Goal: Task Accomplishment & Management: Use online tool/utility

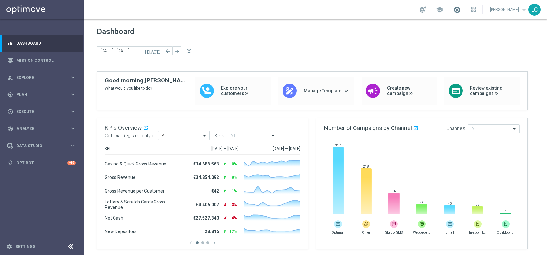
click at [453, 8] on span at bounding box center [456, 9] width 7 height 7
click at [26, 93] on span "Plan" at bounding box center [42, 95] width 53 height 4
click at [19, 126] on span "Templates" at bounding box center [40, 127] width 46 height 4
click at [26, 134] on link "Optimail" at bounding box center [43, 136] width 47 height 5
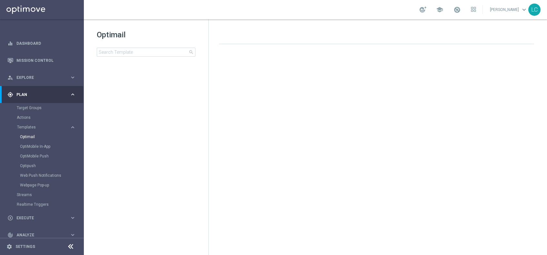
click at [143, 57] on div "Optimail search folder 1 Folder create_new_folder New Folder mode_edit Rename f…" at bounding box center [146, 59] width 124 height 80
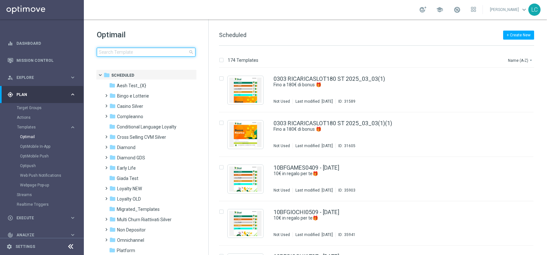
click at [143, 56] on input at bounding box center [146, 52] width 99 height 9
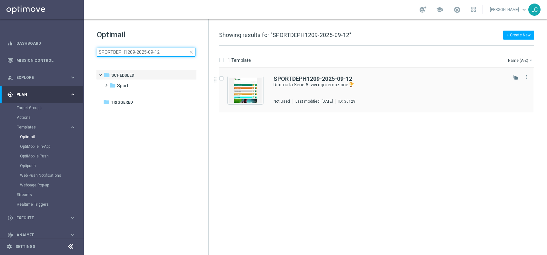
type input "SPORTDEPH1209-2025-09-12"
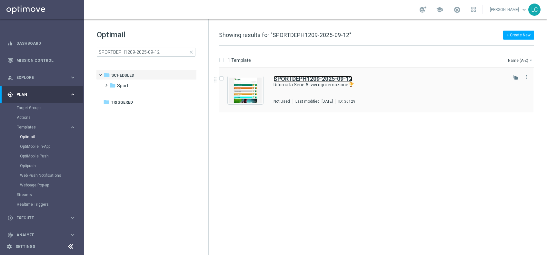
click at [302, 77] on b "SPORTDEPH1209-2025-09-12" at bounding box center [313, 78] width 79 height 7
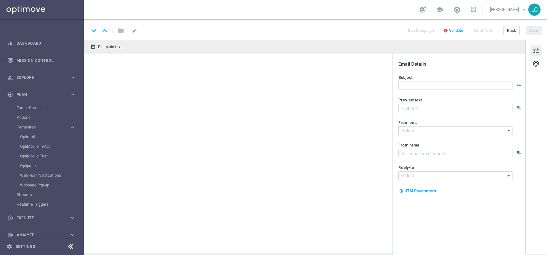
type textarea "fino a 20€ Freebet🎁"
type input "[EMAIL_ADDRESS][DOMAIN_NAME]"
type textarea "Sisal"
type input "[EMAIL_ADDRESS][DOMAIN_NAME]"
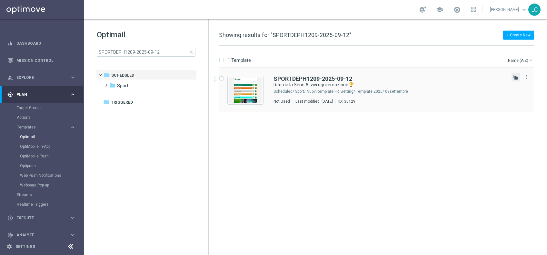
click at [515, 77] on icon "file_copy" at bounding box center [515, 77] width 5 height 5
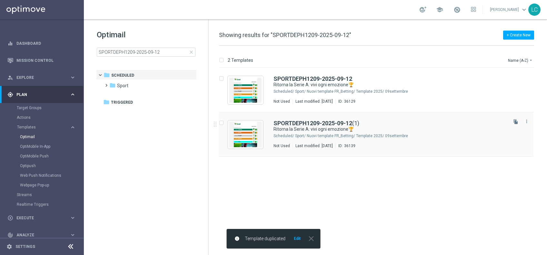
click at [310, 120] on div "SPORTDEPH1209-2025-09-12 (1) Ritorna la Serie A: vivi ogni emozione🏆 Scheduled/…" at bounding box center [376, 135] width 314 height 45
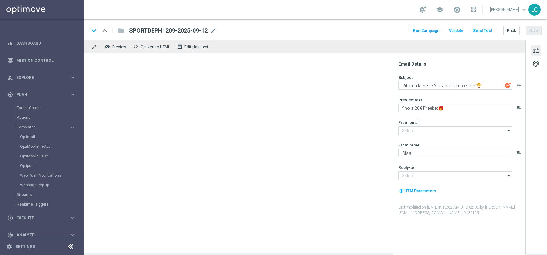
type input "[EMAIL_ADDRESS][DOMAIN_NAME]"
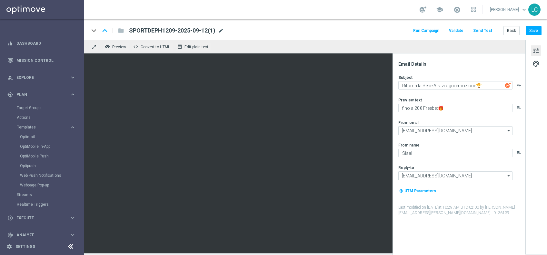
click at [220, 31] on span "mode_edit" at bounding box center [221, 31] width 6 height 6
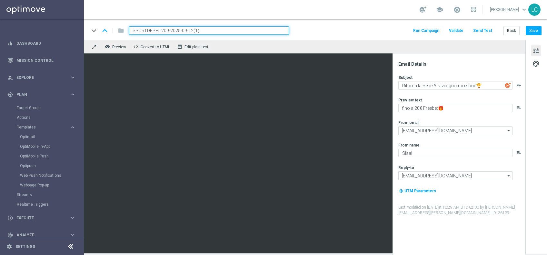
click at [141, 29] on input "SPORTDEPH1209-2025-09-12(1)" at bounding box center [209, 30] width 160 height 8
click at [140, 30] on input "SPORTDEPH1209-2025-09-12(1)" at bounding box center [209, 30] width 160 height 8
paste input "L"
click at [191, 32] on input "SPORTL1209-2025-09-12(1)" at bounding box center [209, 30] width 160 height 8
type input "SPORTL1209-2025-09-12"
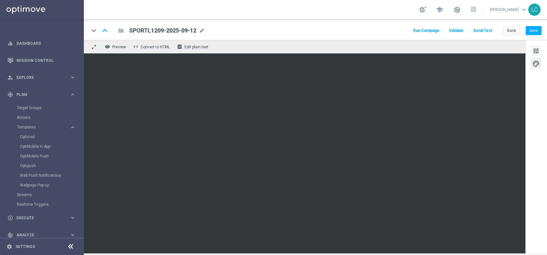
click at [534, 50] on span "tune" at bounding box center [536, 51] width 7 height 8
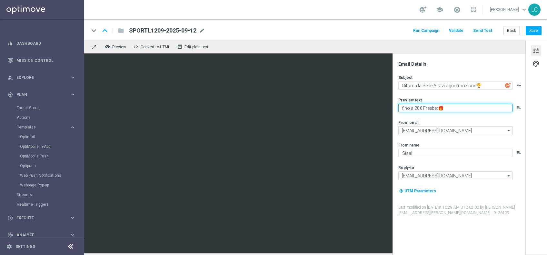
click at [418, 107] on textarea "fino a 20€ Freebet🎁" at bounding box center [455, 108] width 114 height 8
type textarea "fino a 5€ Freebet🎁"
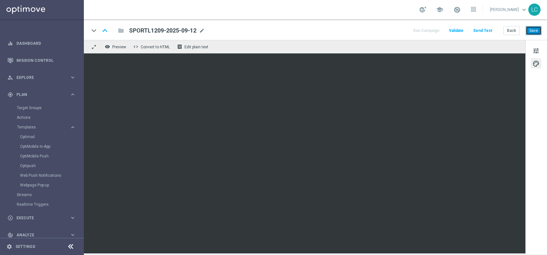
click at [532, 27] on button "Save" at bounding box center [534, 30] width 16 height 9
click at [534, 30] on button "Save" at bounding box center [534, 30] width 16 height 9
click at [533, 33] on button "Save" at bounding box center [534, 30] width 16 height 9
click at [28, 137] on link "Optimail" at bounding box center [43, 136] width 47 height 5
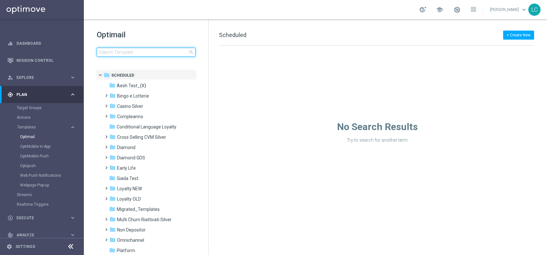
click at [137, 53] on input at bounding box center [146, 52] width 99 height 9
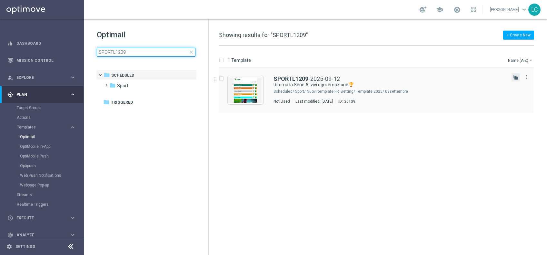
type input "SPORTL1209"
click at [517, 77] on icon "file_copy" at bounding box center [515, 77] width 5 height 5
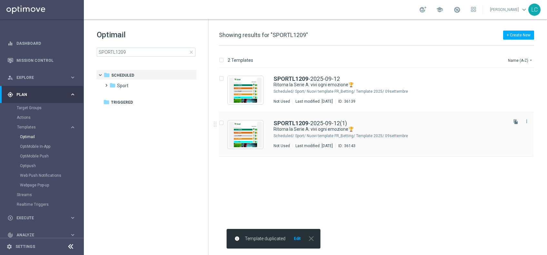
click at [307, 120] on div "SPORTL1209 -2025-09-12(1) Ritorna la Serie A: vivi ogni emozione🏆 Scheduled/ Sp…" at bounding box center [376, 135] width 314 height 45
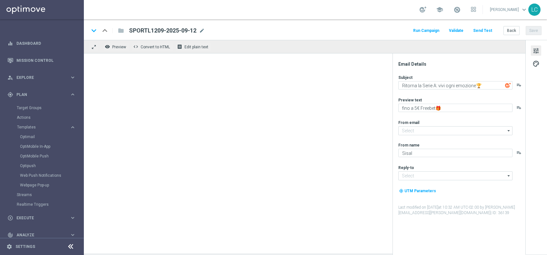
type input "[EMAIL_ADDRESS][DOMAIN_NAME]"
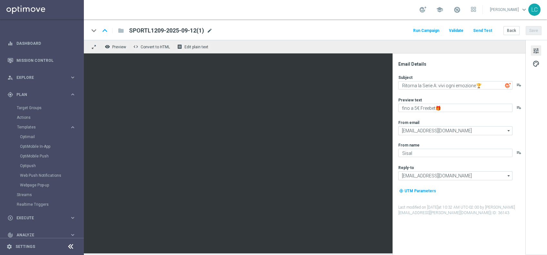
click at [209, 28] on span "mode_edit" at bounding box center [210, 31] width 6 height 6
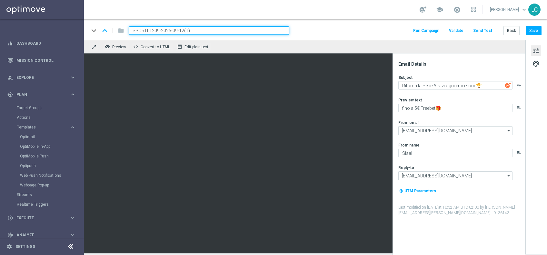
click at [149, 30] on input "SPORTL1209-2025-09-12(1)" at bounding box center [209, 30] width 160 height 8
type input "SPORTD1209-2025-09-12"
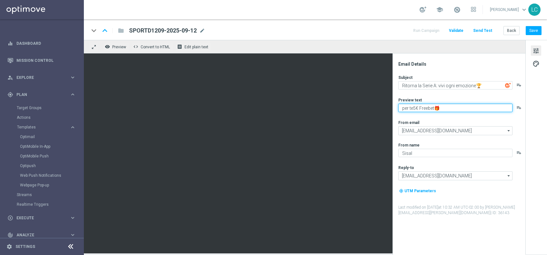
type textarea "per te 5€ Freebet🎁"
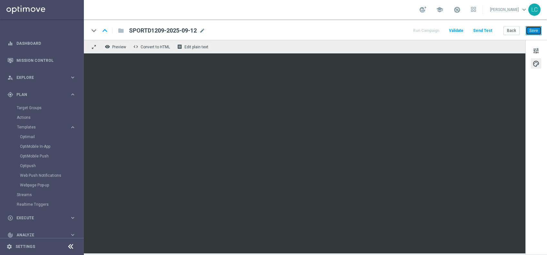
click at [529, 30] on button "Save" at bounding box center [534, 30] width 16 height 9
click at [535, 47] on span "tune" at bounding box center [536, 51] width 7 height 8
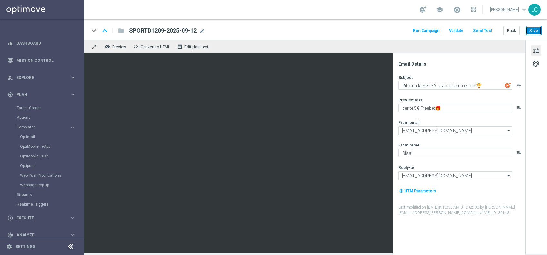
click at [533, 29] on button "Save" at bounding box center [534, 30] width 16 height 9
click at [201, 29] on span "mode_edit" at bounding box center [202, 31] width 6 height 6
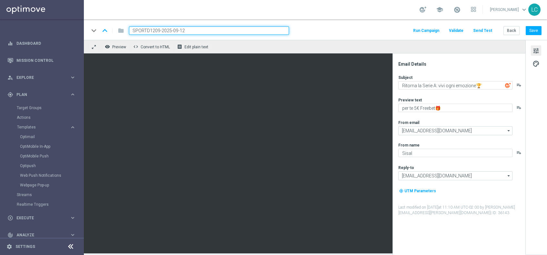
click at [201, 29] on input "SPORTD1209-2025-09-12" at bounding box center [209, 30] width 160 height 8
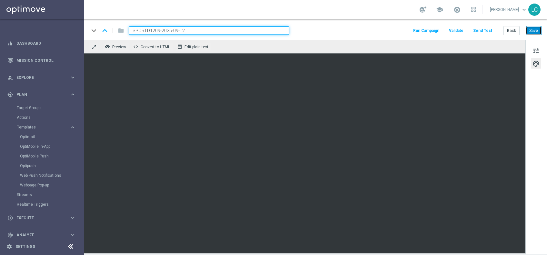
click at [534, 30] on button "Save" at bounding box center [534, 30] width 16 height 9
click at [24, 136] on link "Optimail" at bounding box center [43, 136] width 47 height 5
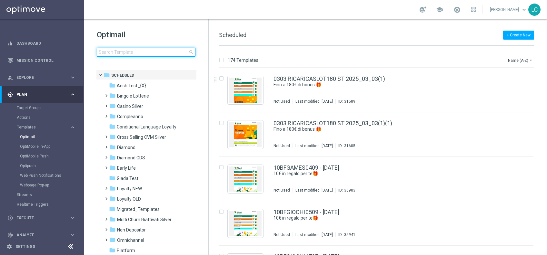
click at [109, 54] on input at bounding box center [146, 52] width 99 height 9
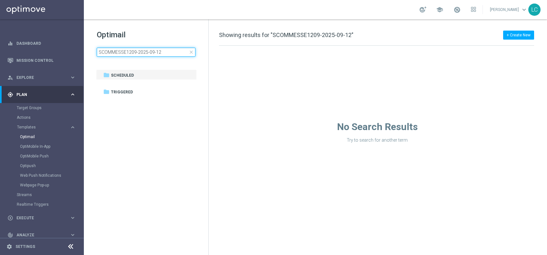
type input "SCOMMESSE1209-2025-09-12"
type input "SPORTDEPOCB1209-2025-09-12"
click at [191, 51] on span "close" at bounding box center [191, 52] width 5 height 5
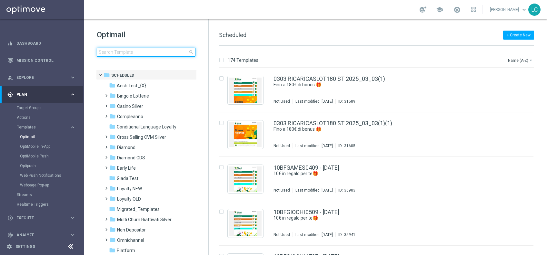
click at [152, 53] on input at bounding box center [146, 52] width 99 height 9
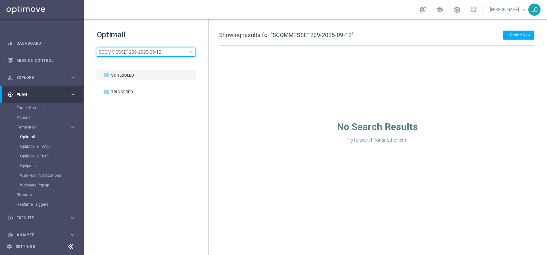
type input "SCOMMESSE1209-2025-09-12"
click at [191, 53] on span "close" at bounding box center [191, 52] width 5 height 5
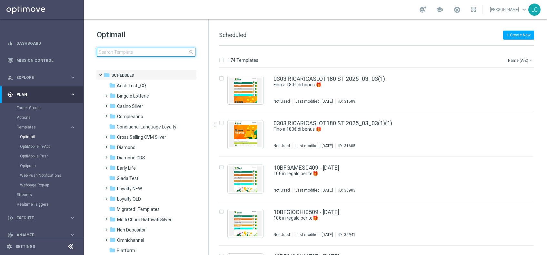
click at [128, 53] on input at bounding box center [146, 52] width 99 height 9
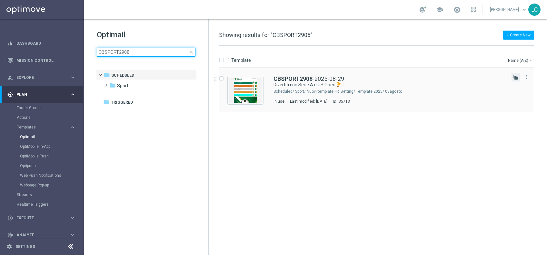
type input "CBSPORT2908"
click at [516, 75] on icon "file_copy" at bounding box center [515, 77] width 5 height 5
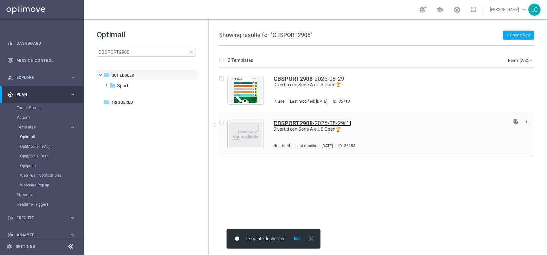
click at [301, 123] on b "CBSPORT2908" at bounding box center [293, 123] width 39 height 7
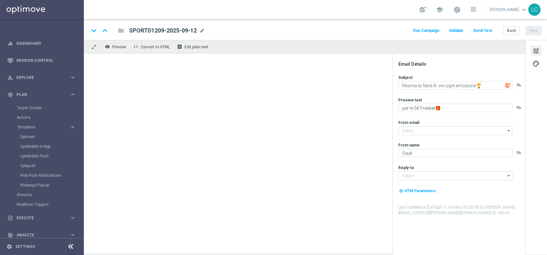
type input "[EMAIL_ADDRESS][DOMAIN_NAME]"
type textarea "Divertiti con Serie A e US Open🏆"
type textarea "fino a 30€ Bonus🎁"
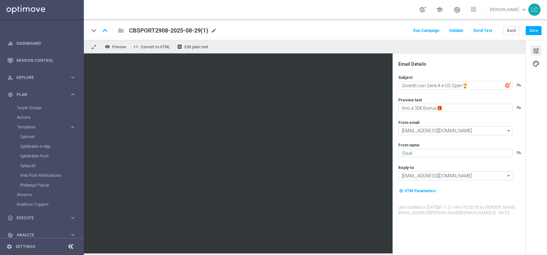
click at [215, 32] on span "mode_edit" at bounding box center [214, 31] width 6 height 6
click at [214, 32] on span "mode_edit" at bounding box center [214, 31] width 6 height 6
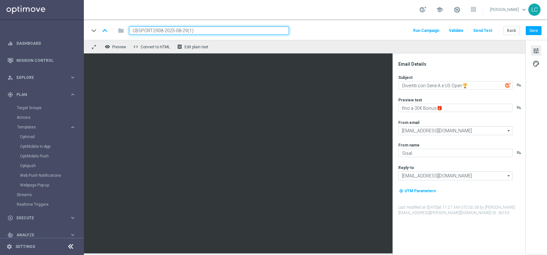
paste input "SPORT1209"
click at [191, 32] on input "SPORT1209-2025-08-29(1)" at bounding box center [209, 30] width 160 height 8
type input "SPORT1209-2025-09-12"
click at [331, 34] on div "keyboard_arrow_down keyboard_arrow_up folder SPORT1209-2025-09-12 Run Campaign …" at bounding box center [315, 30] width 453 height 8
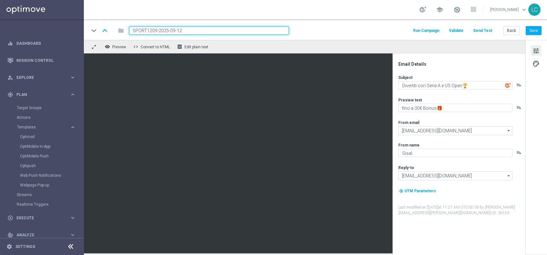
click at [335, 19] on div "school [PERSON_NAME] keyboard_arrow_down LC" at bounding box center [315, 9] width 463 height 19
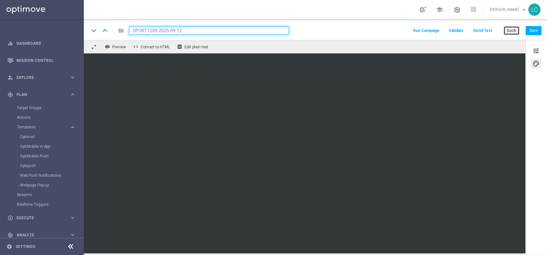
click at [508, 32] on button "Back" at bounding box center [511, 30] width 16 height 9
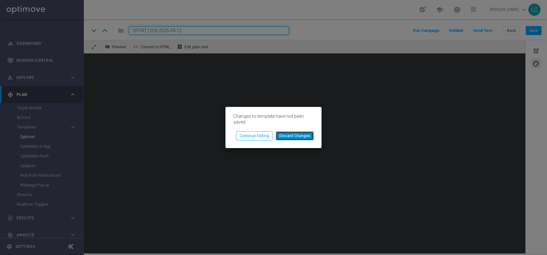
click at [291, 136] on button "Discard Changes" at bounding box center [295, 136] width 38 height 9
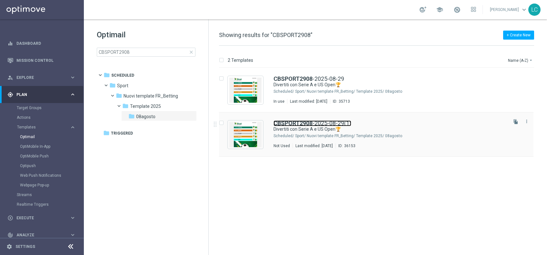
click at [311, 123] on b "CBSPORT2908" at bounding box center [293, 123] width 39 height 7
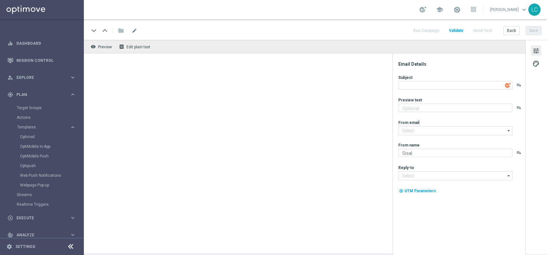
type input "[EMAIL_ADDRESS][DOMAIN_NAME]"
type input "CBSPORT2908-2025-08-29(1)"
type textarea "Divertiti con Serie A e US Open🏆"
type textarea "fino a 30€ Bonus🎁"
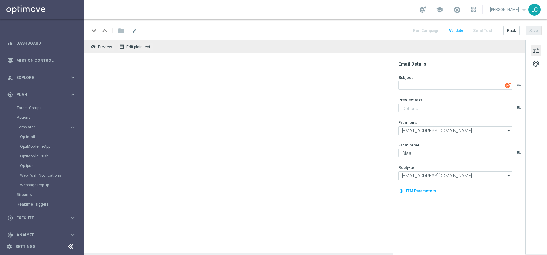
type input "[EMAIL_ADDRESS][DOMAIN_NAME]"
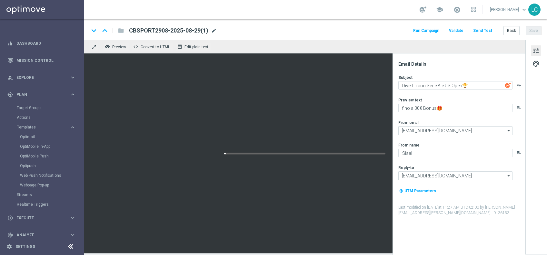
click at [215, 30] on span "mode_edit" at bounding box center [214, 31] width 6 height 6
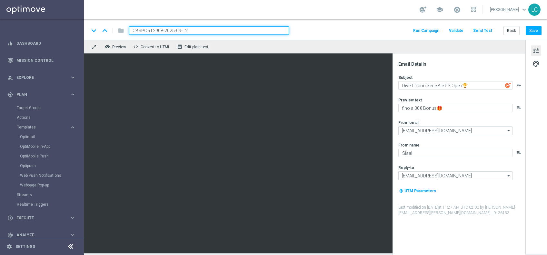
click at [140, 30] on input "CBSPORT2908-2025-09-12" at bounding box center [209, 30] width 160 height 8
paste input "SPORT1209"
type input "SPORT1209-2025-09-12"
click at [332, 23] on div "keyboard_arrow_down keyboard_arrow_up folder SPORT1209-2025-09-12 Run Campaign …" at bounding box center [315, 29] width 463 height 21
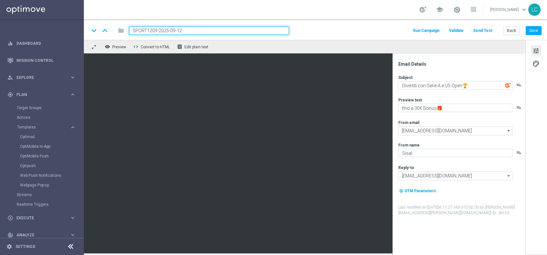
click at [201, 28] on input "SPORT1209-2025-09-12" at bounding box center [209, 30] width 160 height 8
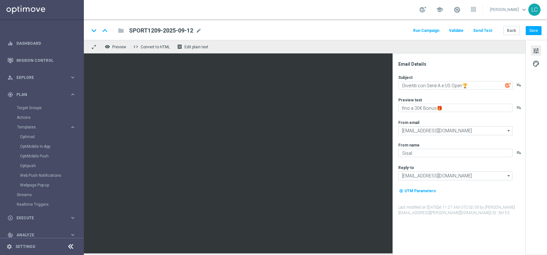
drag, startPoint x: 195, startPoint y: 26, endPoint x: 201, endPoint y: 30, distance: 7.0
click at [201, 30] on div "SPORT1209-2025-09-12 mode_edit" at bounding box center [165, 30] width 73 height 8
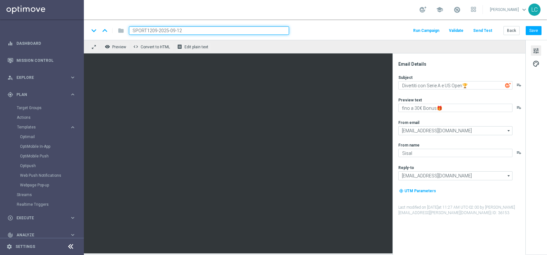
click at [201, 30] on input "SPORT1209-2025-09-12" at bounding box center [209, 30] width 160 height 8
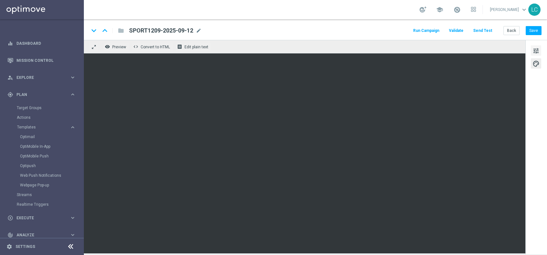
click at [537, 52] on span "tune" at bounding box center [536, 51] width 7 height 8
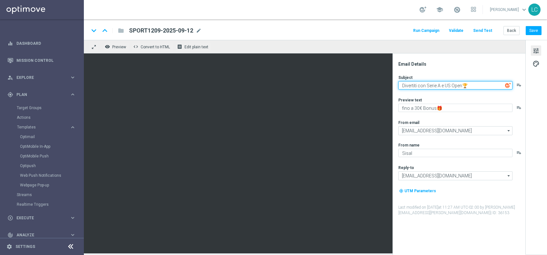
click at [473, 86] on textarea "Divertiti con Serie A e US Open🏆" at bounding box center [455, 85] width 114 height 8
paste textarea "Ritorna la Serie A: vivi ogni emozione"
type textarea "Ritorna la Serie A: vivi ogni emozione🏆"
click at [454, 63] on div "Email Details" at bounding box center [461, 64] width 126 height 6
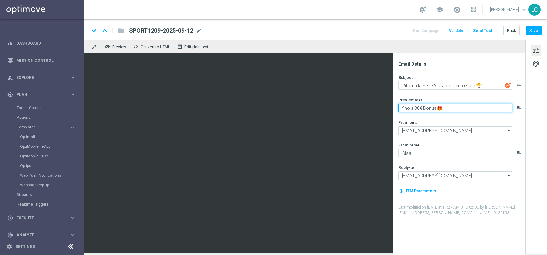
click at [419, 108] on textarea "fino a 30€ Bonus🎁" at bounding box center [455, 108] width 114 height 8
click at [417, 109] on textarea "fino a 30€ Bonus🎁" at bounding box center [455, 108] width 114 height 8
type textarea "fino a 20€ Bonus🎁"
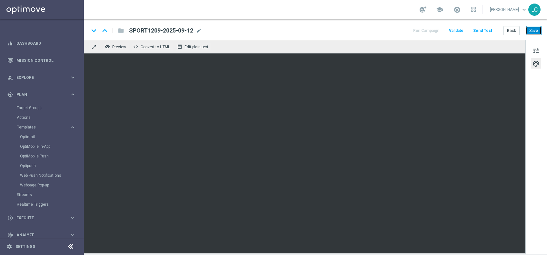
click at [539, 28] on button "Save" at bounding box center [534, 30] width 16 height 9
click at [530, 30] on button "Save" at bounding box center [534, 30] width 16 height 9
click at [536, 33] on button "Save" at bounding box center [534, 30] width 16 height 9
click at [535, 31] on button "Save" at bounding box center [534, 30] width 16 height 9
click at [539, 47] on span "tune" at bounding box center [536, 51] width 7 height 8
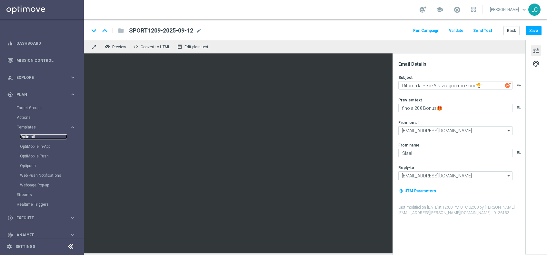
click at [30, 136] on link "Optimail" at bounding box center [43, 136] width 47 height 5
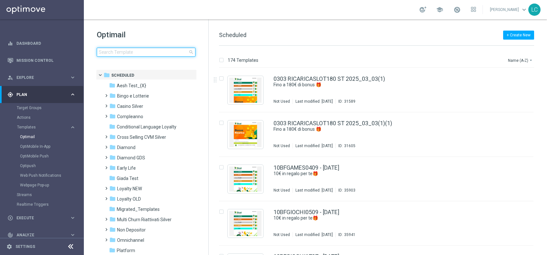
click at [128, 53] on input at bounding box center [146, 52] width 99 height 9
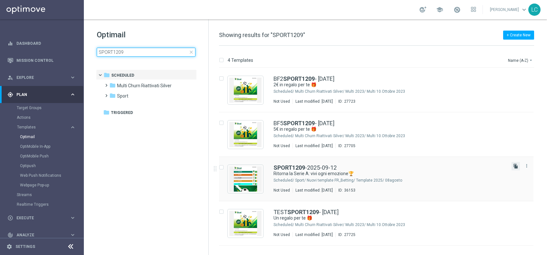
type input "SPORT1209"
click at [516, 165] on icon "file_copy" at bounding box center [515, 166] width 5 height 5
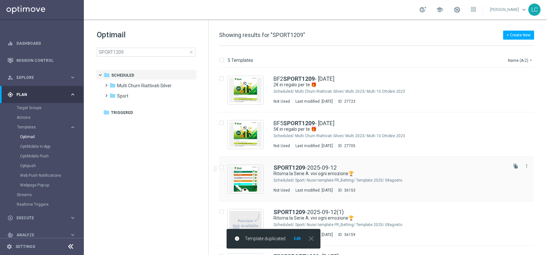
scroll to position [35, 0]
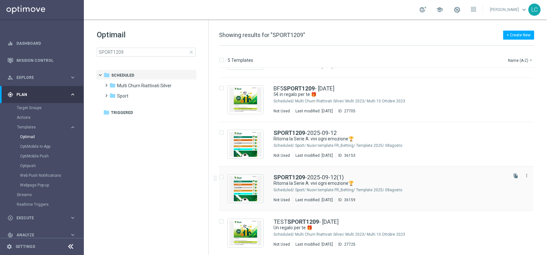
click at [309, 174] on div "SPORT1209 -2025-09-12(1) Ritorna la Serie A: vivi ogni emozione🏆 Scheduled/ Spo…" at bounding box center [376, 189] width 314 height 45
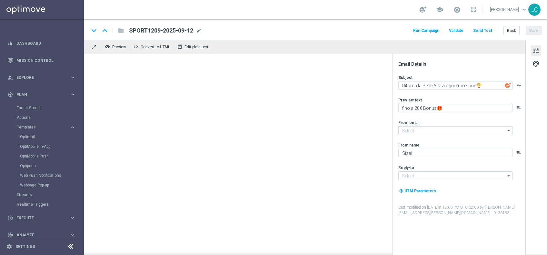
type input "[EMAIL_ADDRESS][DOMAIN_NAME]"
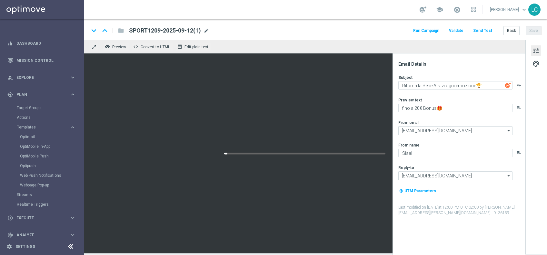
click at [206, 31] on span "mode_edit" at bounding box center [207, 31] width 6 height 6
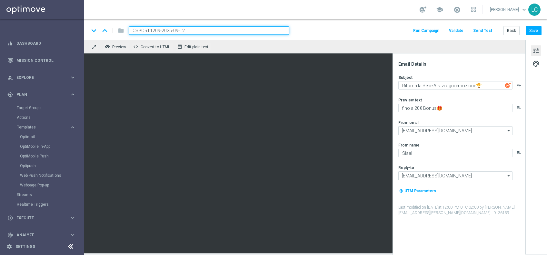
type input "CBSPORT1209-2025-09-12"
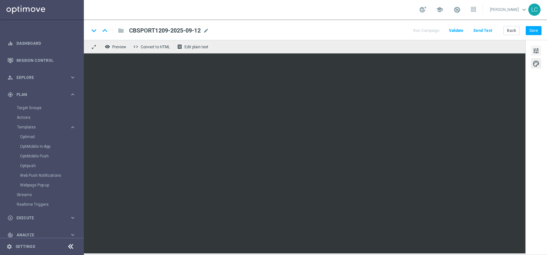
click at [536, 52] on span "tune" at bounding box center [536, 51] width 7 height 8
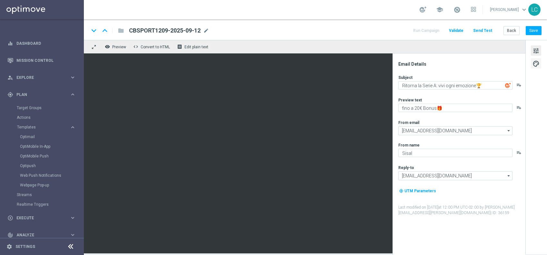
click at [538, 58] on button "palette" at bounding box center [536, 63] width 10 height 10
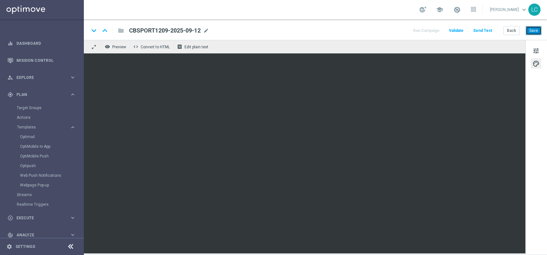
click at [533, 28] on button "Save" at bounding box center [534, 30] width 16 height 9
click at [207, 30] on span "mode_edit" at bounding box center [206, 31] width 6 height 6
click at [27, 137] on link "Optimail" at bounding box center [43, 136] width 47 height 5
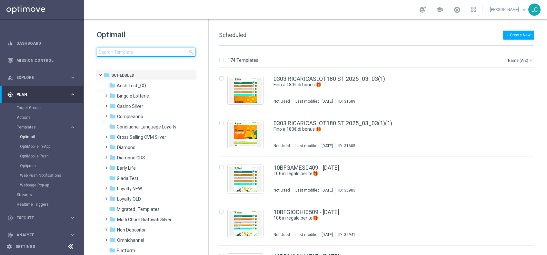
click at [134, 50] on input at bounding box center [146, 52] width 99 height 9
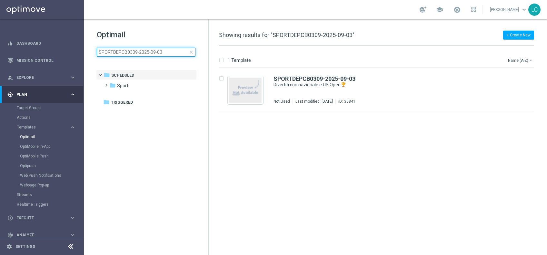
type input "SPORTDEPCB0309-2025-09-03"
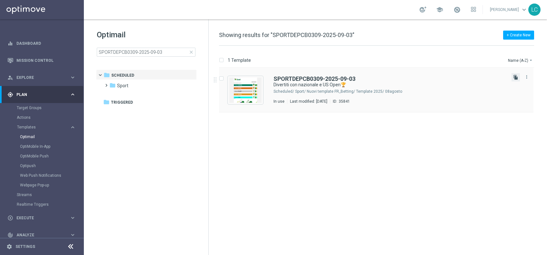
click at [516, 75] on icon "file_copy" at bounding box center [515, 77] width 5 height 5
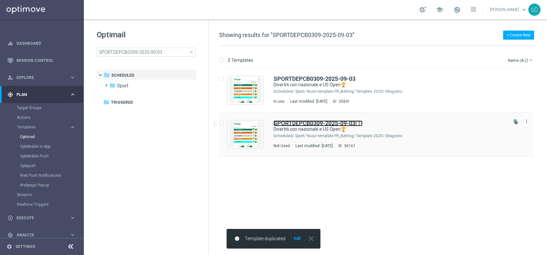
click at [302, 122] on b "SPORTDEPCB0309-2025-09-03" at bounding box center [315, 123] width 82 height 7
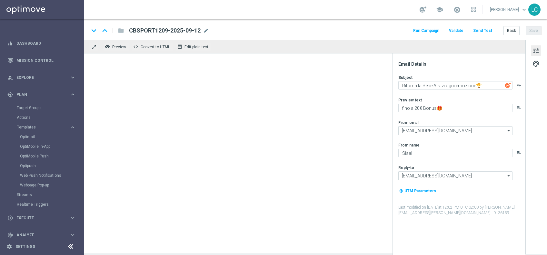
type input "SPORTDEPCB0309-2025-09-03(1)"
type textarea "Divertiti con nazionale e US Open🏆"
type textarea "fino a 200€ bonus🎁"
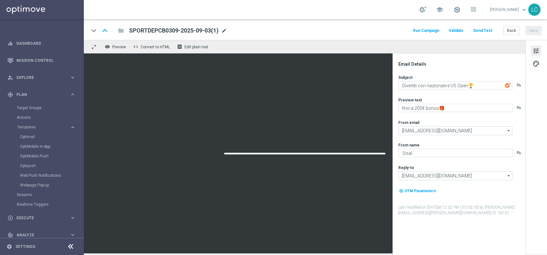
click at [226, 29] on span "mode_edit" at bounding box center [224, 31] width 6 height 6
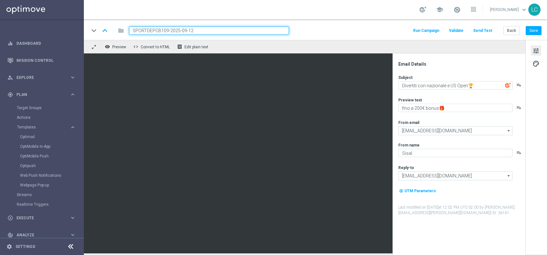
type input "SPORTDEPCB1209-2025-09-12"
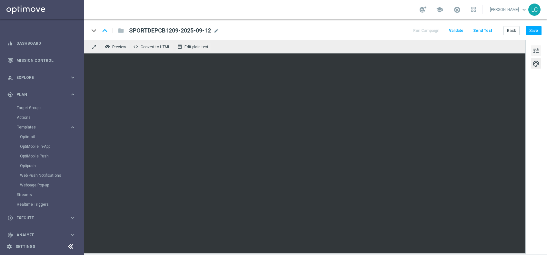
click at [535, 49] on span "tune" at bounding box center [536, 51] width 7 height 8
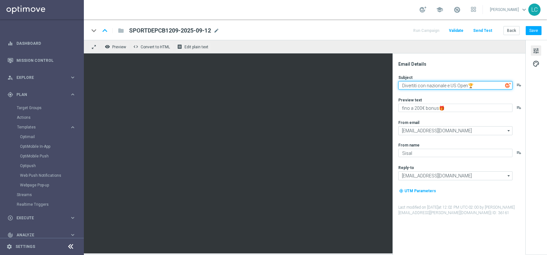
click at [408, 86] on textarea "Divertiti con nazionale e US Open🏆" at bounding box center [455, 85] width 114 height 8
drag, startPoint x: 408, startPoint y: 86, endPoint x: 512, endPoint y: 94, distance: 104.8
click at [512, 94] on div "Subject Divertiti con nazionale e US Open🏆 playlist_add Preview text fino a 200…" at bounding box center [461, 145] width 126 height 141
paste textarea "Ritorna la Serie A: vivi ogni emozione"
type textarea "Ritorna la Serie A: vivi ogni emozione🏆"
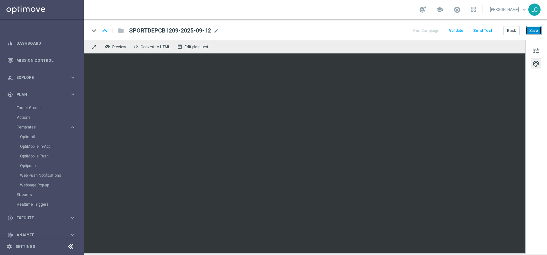
click at [534, 27] on button "Save" at bounding box center [534, 30] width 16 height 9
click at [536, 29] on button "Save" at bounding box center [534, 30] width 16 height 9
click at [534, 28] on button "Save" at bounding box center [534, 30] width 16 height 9
click at [534, 50] on span "tune" at bounding box center [536, 51] width 7 height 8
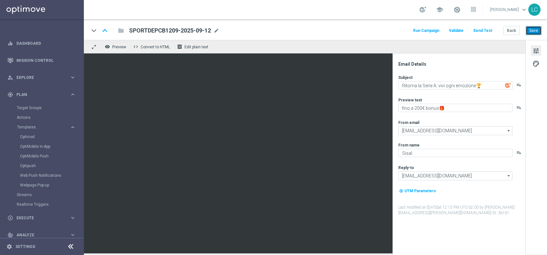
click at [539, 29] on button "Save" at bounding box center [534, 30] width 16 height 9
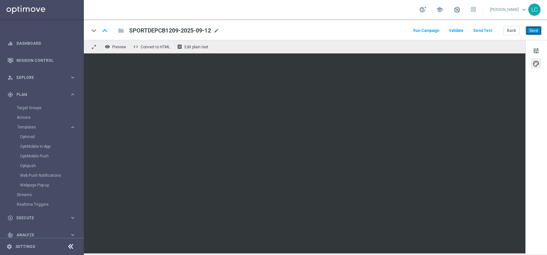
click at [532, 29] on button "Save" at bounding box center [534, 30] width 16 height 9
click at [533, 29] on button "Save" at bounding box center [534, 30] width 16 height 9
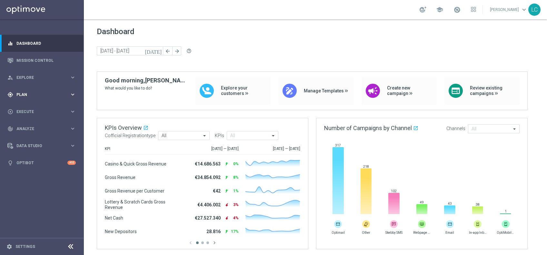
click at [18, 96] on span "Plan" at bounding box center [42, 95] width 53 height 4
click at [27, 120] on div "Actions" at bounding box center [50, 118] width 66 height 10
click at [27, 125] on span "Templates" at bounding box center [40, 127] width 46 height 4
click at [32, 138] on link "Optimail" at bounding box center [43, 136] width 47 height 5
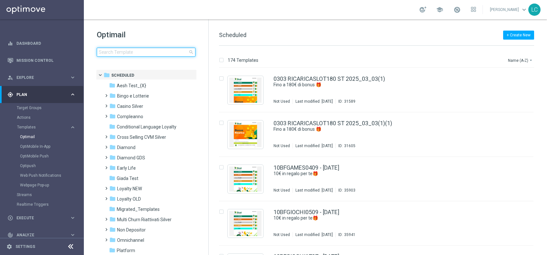
click at [148, 54] on input at bounding box center [146, 52] width 99 height 9
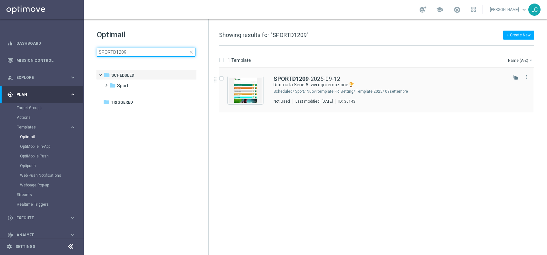
type input "SPORTD1209"
click at [304, 75] on div "SPORTD1209 -2025-09-12 Ritorna la Serie A: vivi ogni emozione🏆 Scheduled/ Sport…" at bounding box center [376, 90] width 314 height 45
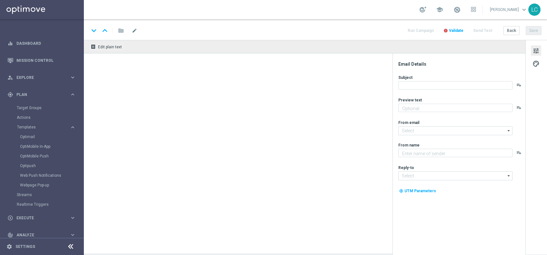
type textarea "per te 5€ Freebet🎁"
type input "[EMAIL_ADDRESS][DOMAIN_NAME]"
type textarea "Sisal"
type input "[EMAIL_ADDRESS][DOMAIN_NAME]"
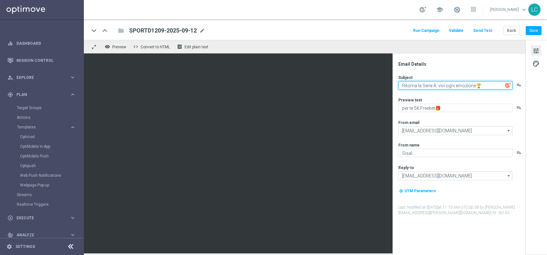
click at [482, 87] on textarea "Ritorna la Serie A: vivi ogni emozione🏆" at bounding box center [455, 85] width 114 height 8
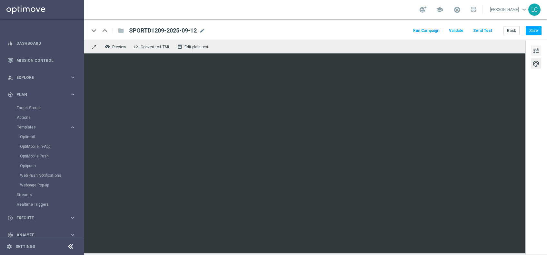
click at [541, 47] on button "tune" at bounding box center [536, 50] width 10 height 10
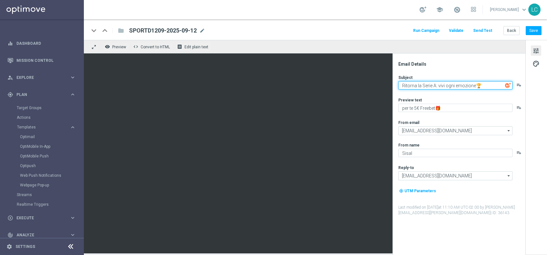
click at [405, 88] on textarea "Ritorna la Serie A: vivi ogni emozione🏆" at bounding box center [455, 85] width 114 height 8
drag, startPoint x: 405, startPoint y: 88, endPoint x: 496, endPoint y: 88, distance: 91.3
click at [496, 88] on textarea "Ritorna la Serie A: vivi ogni emozione🏆" at bounding box center [455, 85] width 114 height 8
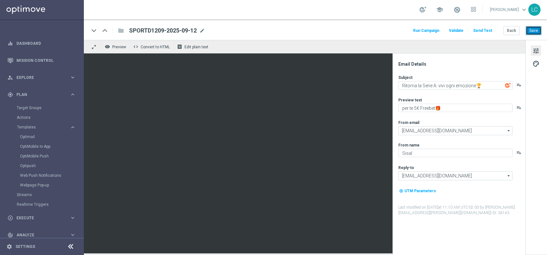
click at [533, 31] on button "Save" at bounding box center [534, 30] width 16 height 9
click at [23, 57] on link "Mission Control" at bounding box center [45, 60] width 59 height 17
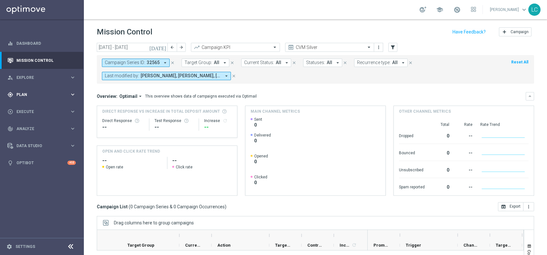
click at [27, 92] on div "gps_fixed Plan" at bounding box center [38, 95] width 62 height 6
click at [33, 139] on link "Optimail" at bounding box center [43, 136] width 47 height 5
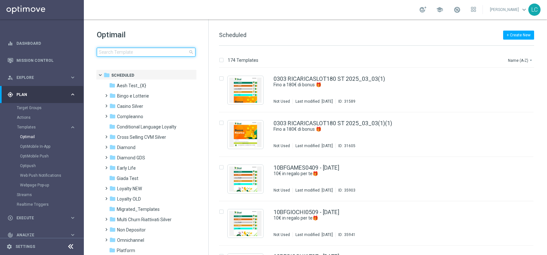
click at [144, 55] on input at bounding box center [146, 52] width 99 height 9
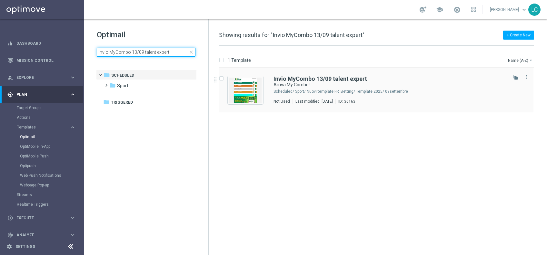
type input "Invio MyCombo 13/09 talent expert"
click at [309, 75] on div "Invio MyCombo 13/09 talent expert Arriva My Combo! Scheduled/ Sport/ Nuovi temp…" at bounding box center [376, 90] width 314 height 45
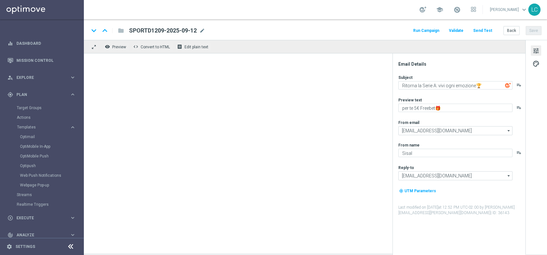
type textarea "Arriva My Combo!"
type textarea "Una partita, una combo infinita!"
type textarea "SISAL"
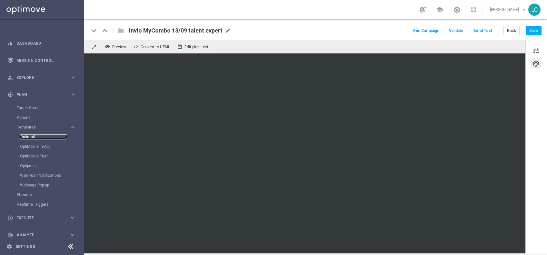
click at [26, 136] on link "Optimail" at bounding box center [43, 136] width 47 height 5
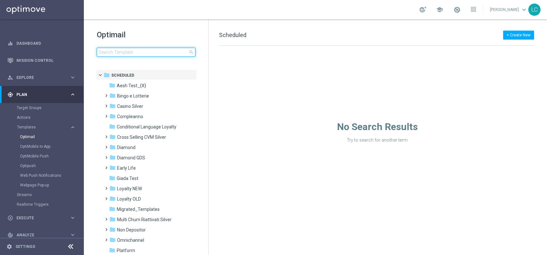
click at [139, 50] on input at bounding box center [146, 52] width 99 height 9
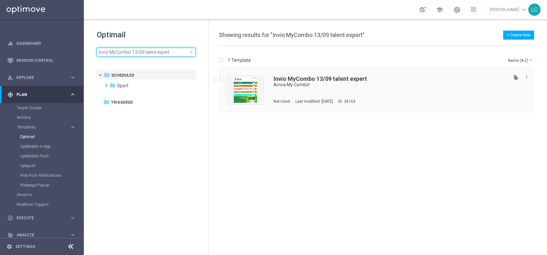
type input "Invio MyCombo 13/09 talent expert"
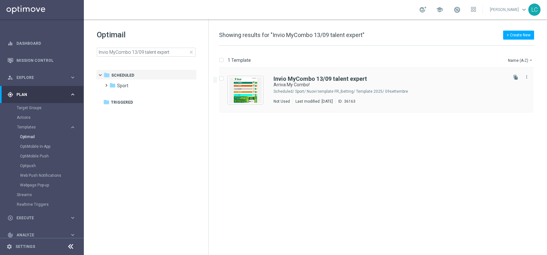
click at [308, 73] on div "Invio MyCombo 13/09 talent expert Arriva My Combo! Scheduled/ Sport/ Nuovi temp…" at bounding box center [376, 90] width 314 height 45
